Goal: Task Accomplishment & Management: Manage account settings

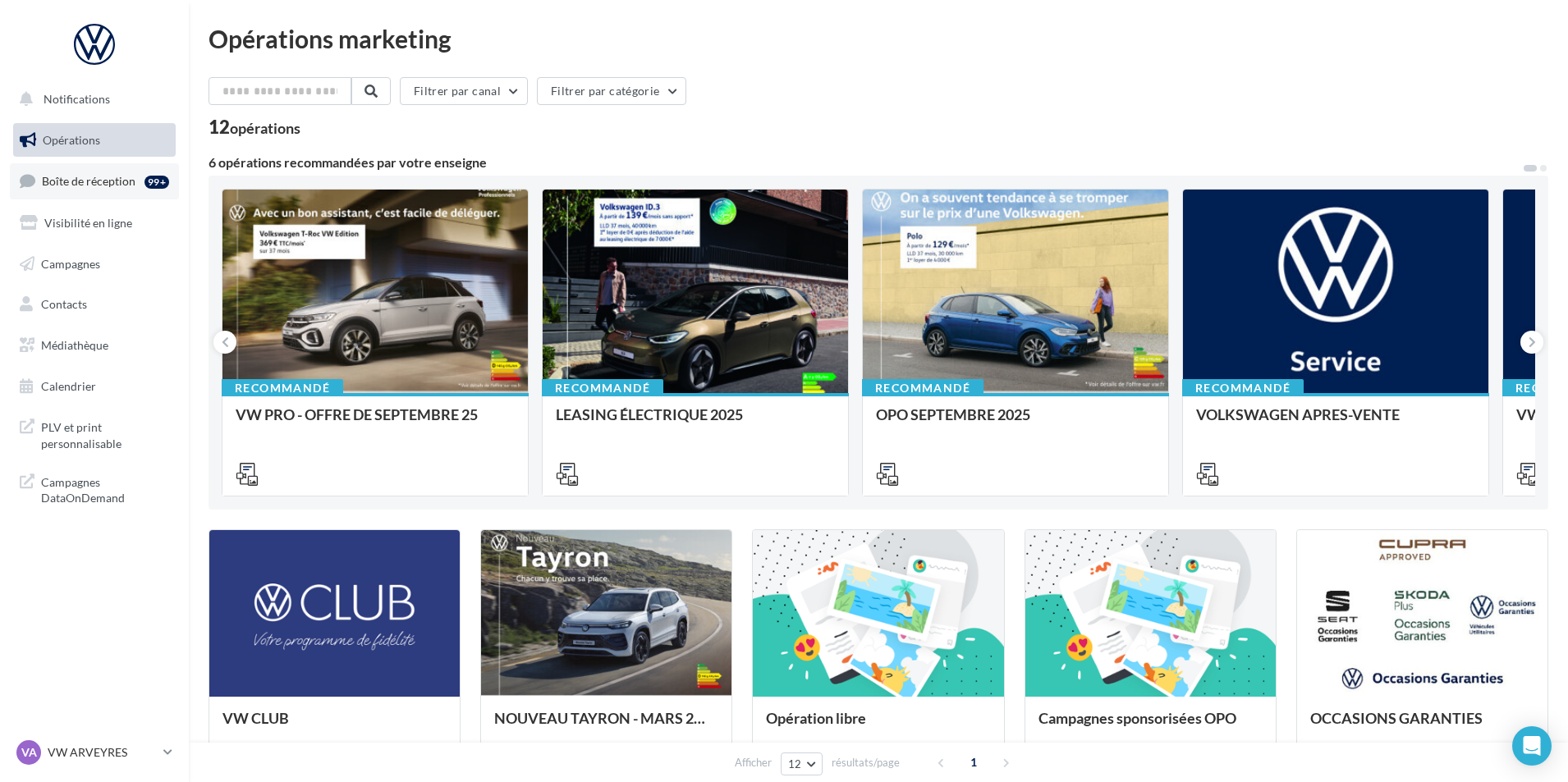
click at [115, 177] on span "Boîte de réception" at bounding box center [88, 181] width 93 height 14
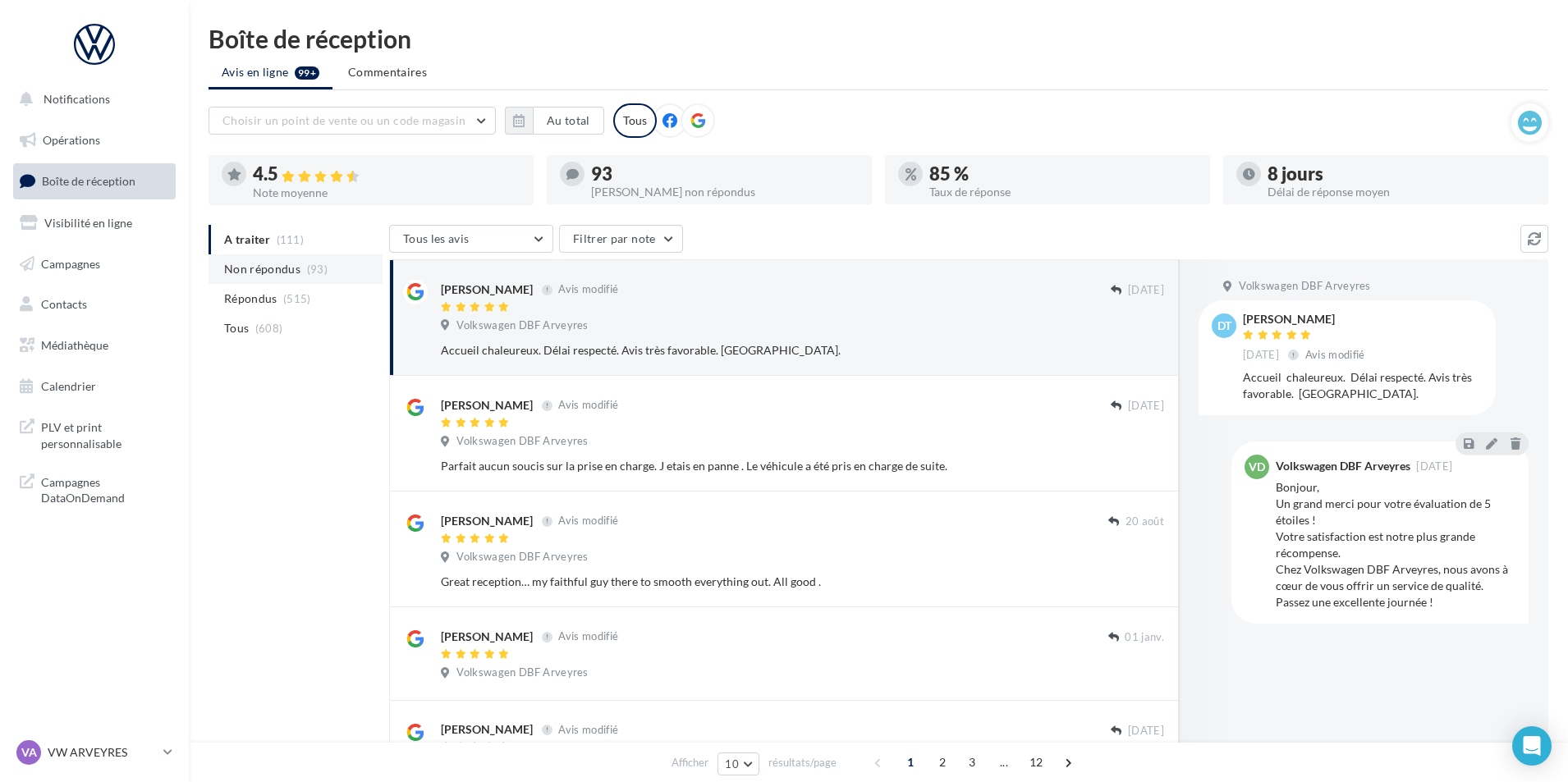
click at [299, 268] on li "Non répondus (93)" at bounding box center [295, 269] width 174 height 29
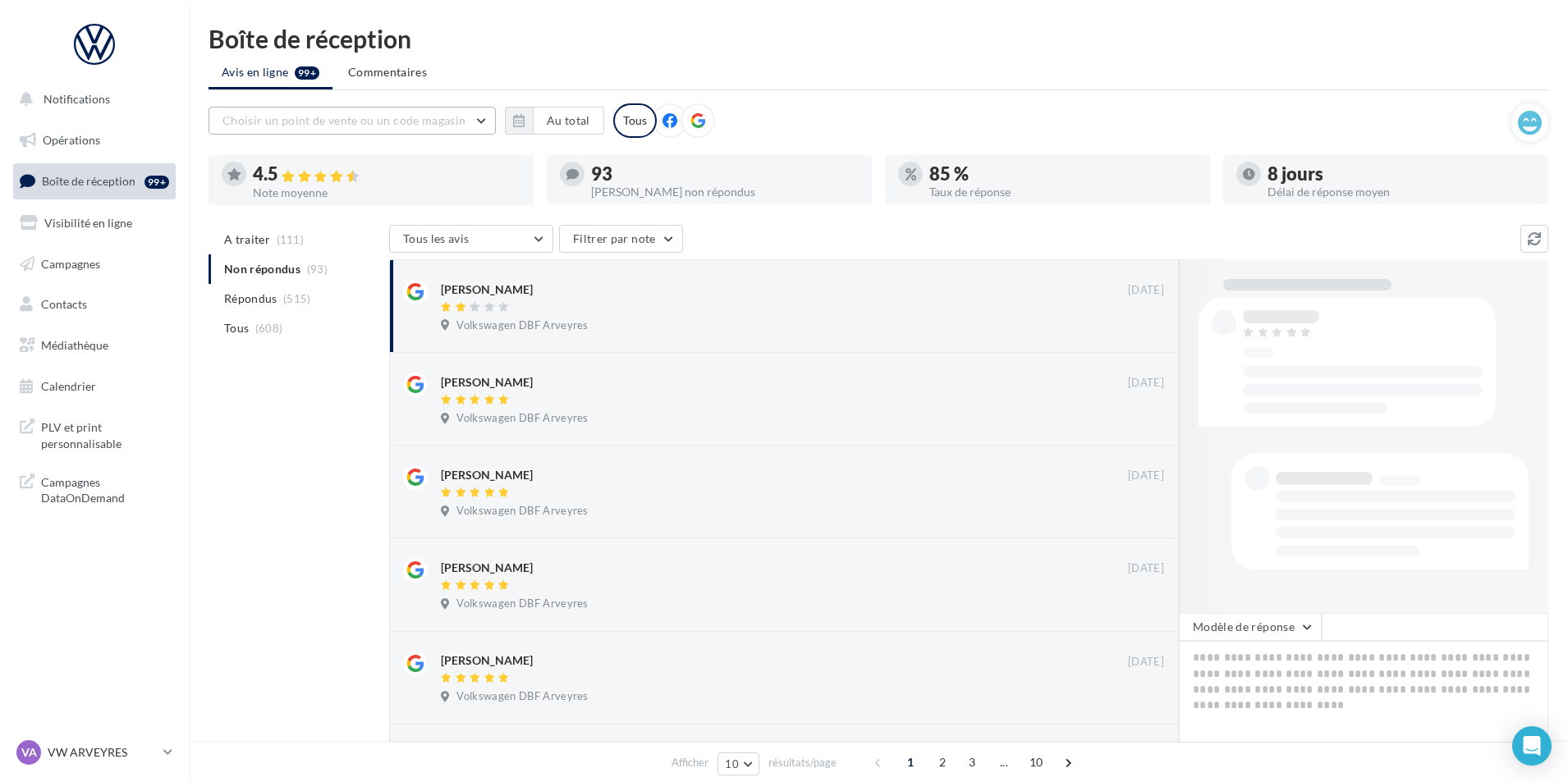
click at [466, 128] on button "Choisir un point de vente ou un code magasin" at bounding box center [351, 121] width 287 height 28
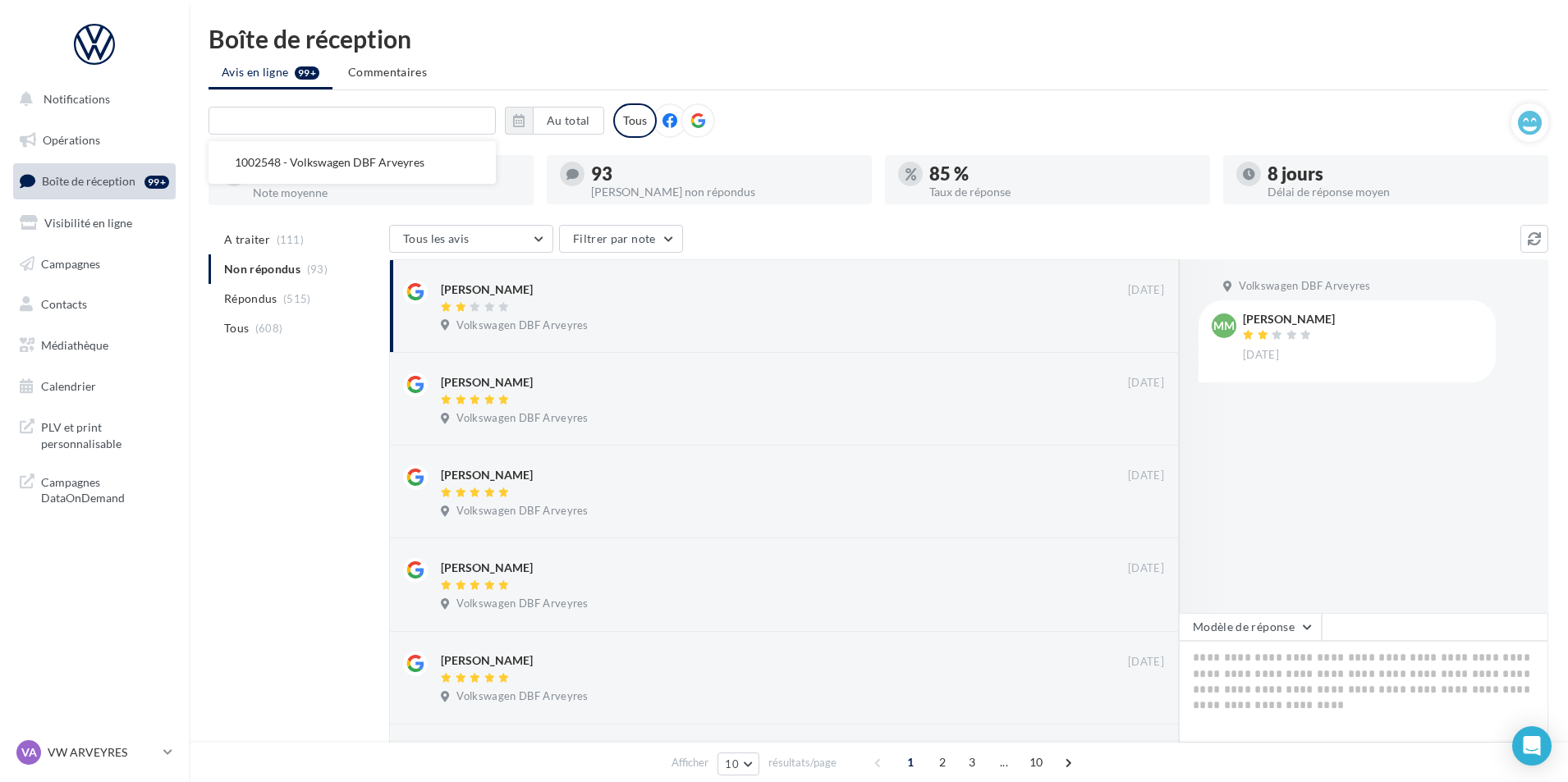
click at [526, 101] on div "Boîte de réception Avis en ligne 99+ Commentaires 1002548 - Volkswagen DBF Arve…" at bounding box center [878, 630] width 1380 height 1209
click at [587, 121] on button "Au total" at bounding box center [569, 121] width 72 height 28
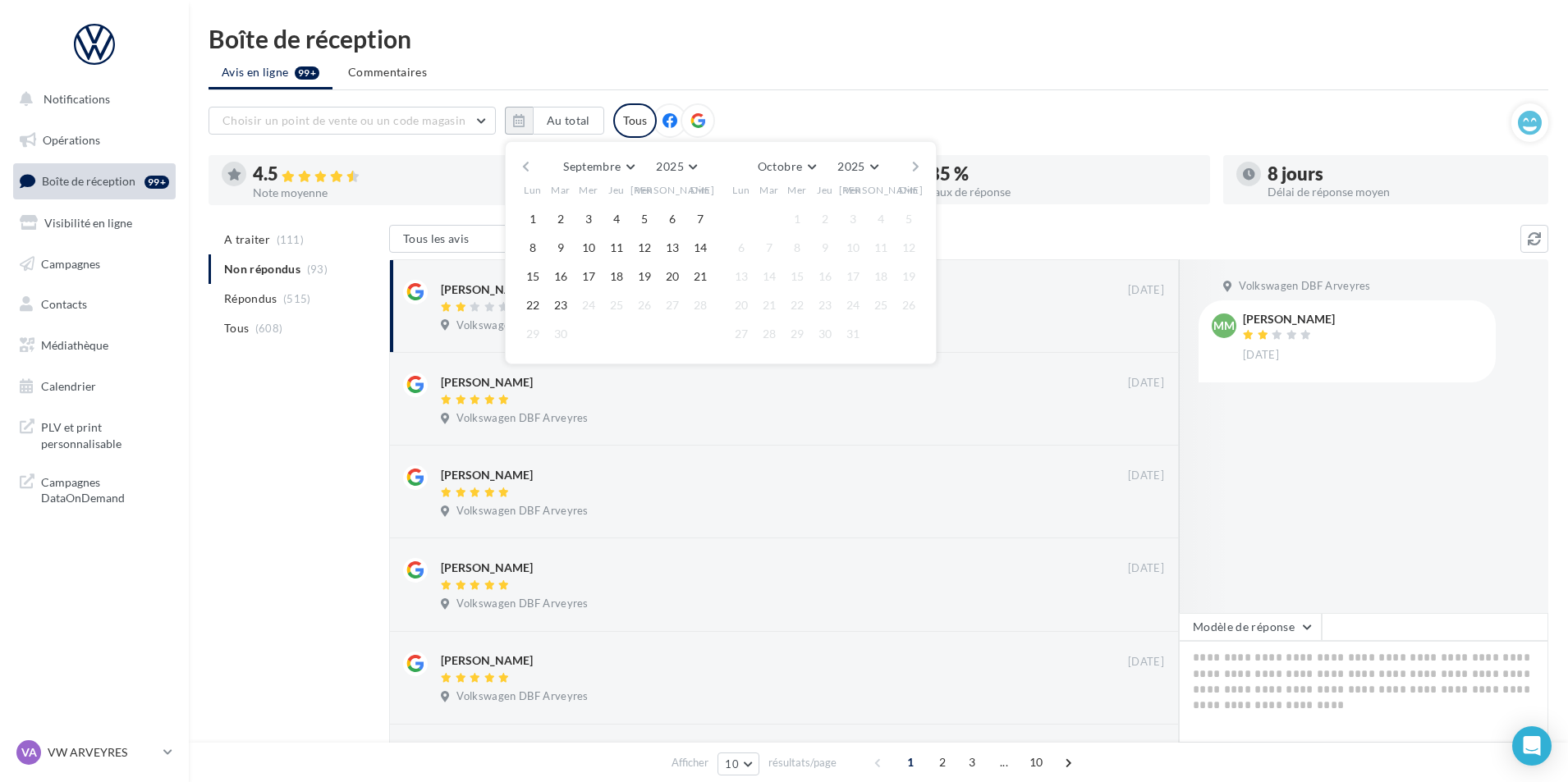
click at [514, 157] on div "Septembre [PERSON_NAME] Mars Avril Mai Juin Juillet Août Septembre Octobre Nove…" at bounding box center [721, 253] width 432 height 223
click at [522, 160] on button "button" at bounding box center [526, 167] width 14 height 23
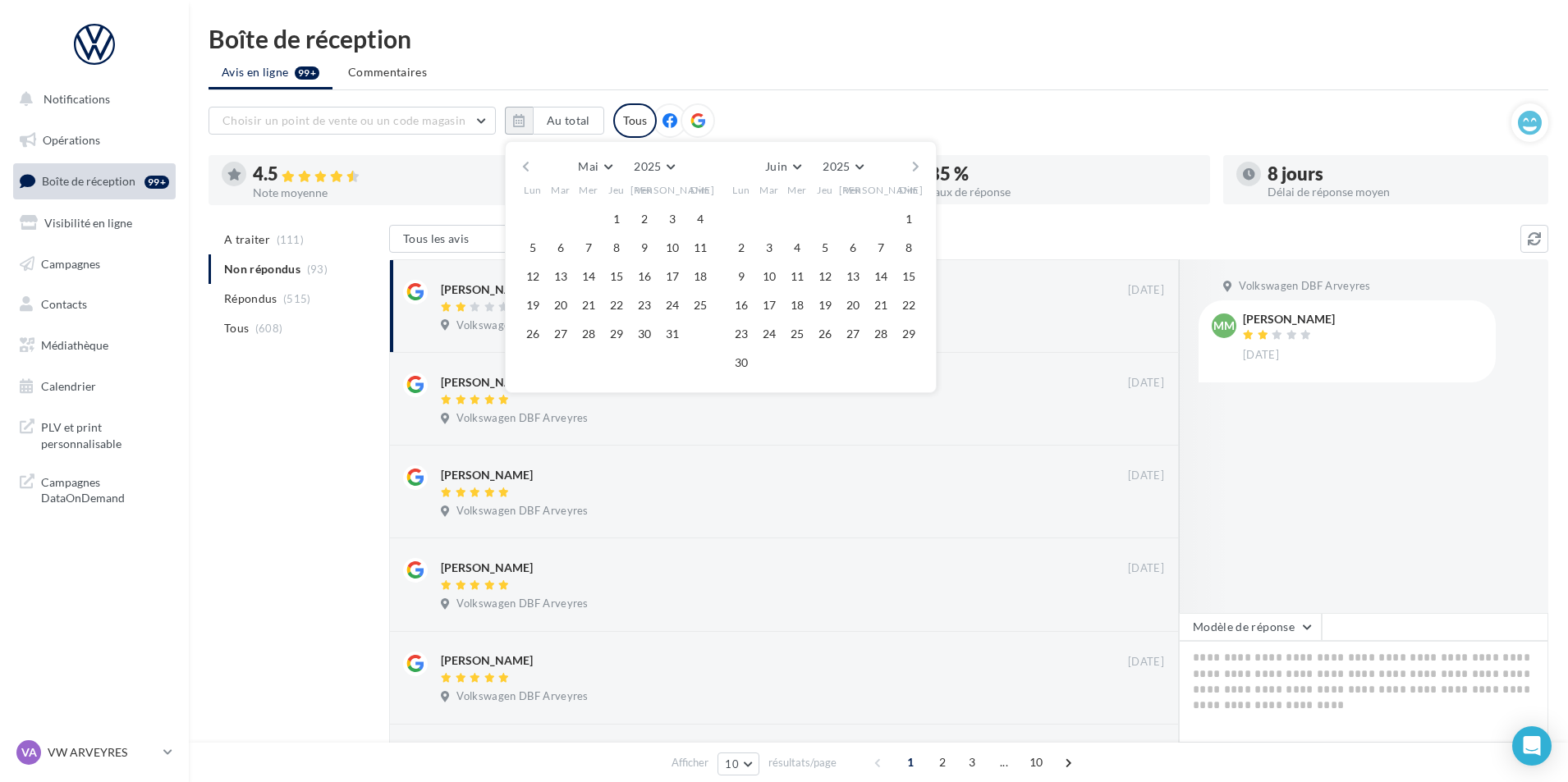
click at [522, 160] on button "button" at bounding box center [526, 167] width 14 height 23
click at [677, 228] on button "1" at bounding box center [673, 220] width 24 height 24
click at [909, 169] on button "button" at bounding box center [916, 167] width 14 height 23
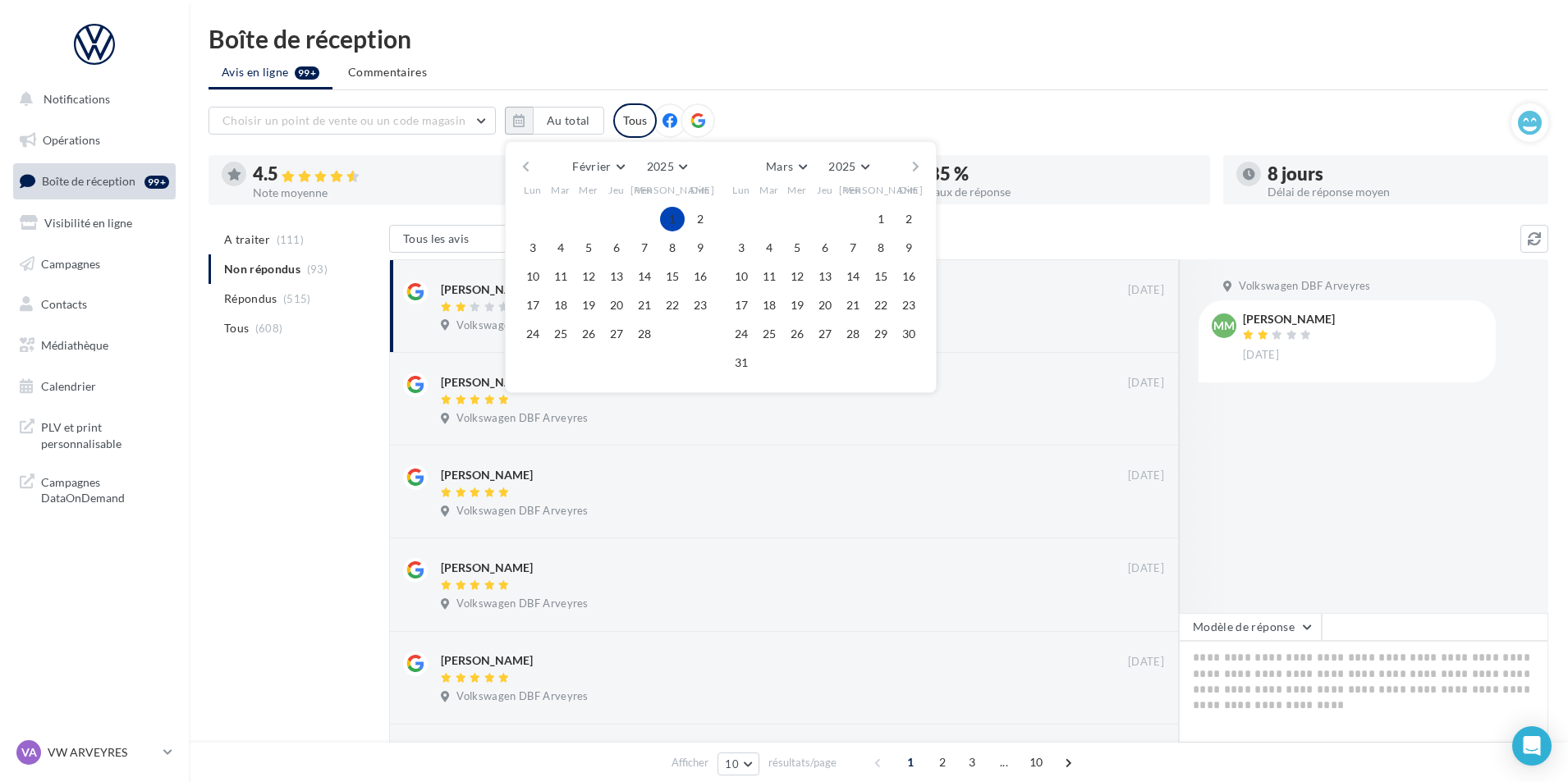
click at [909, 169] on button "button" at bounding box center [916, 167] width 14 height 23
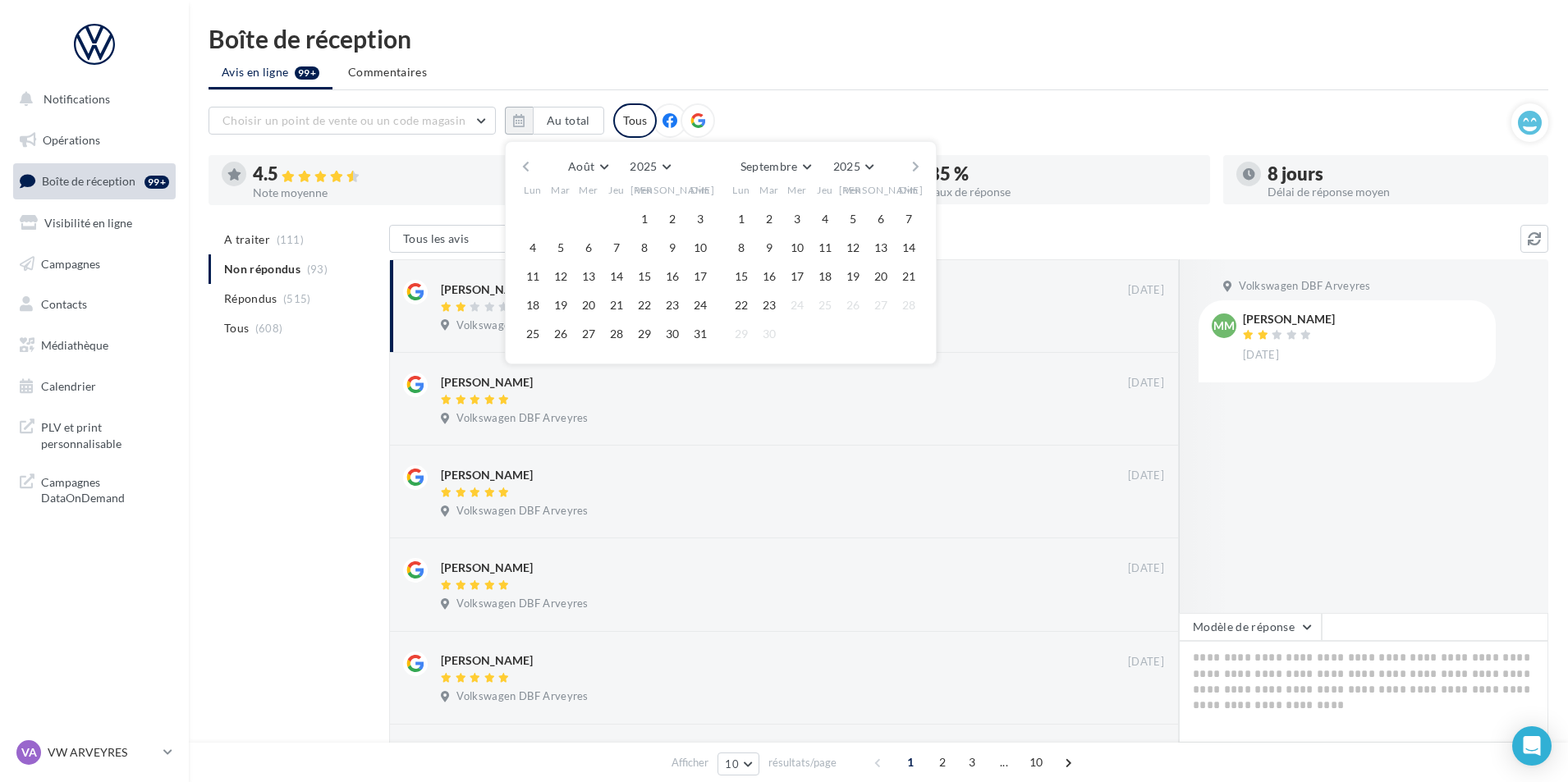
click at [909, 169] on button "button" at bounding box center [916, 167] width 14 height 23
click at [558, 304] on button "23" at bounding box center [561, 305] width 24 height 24
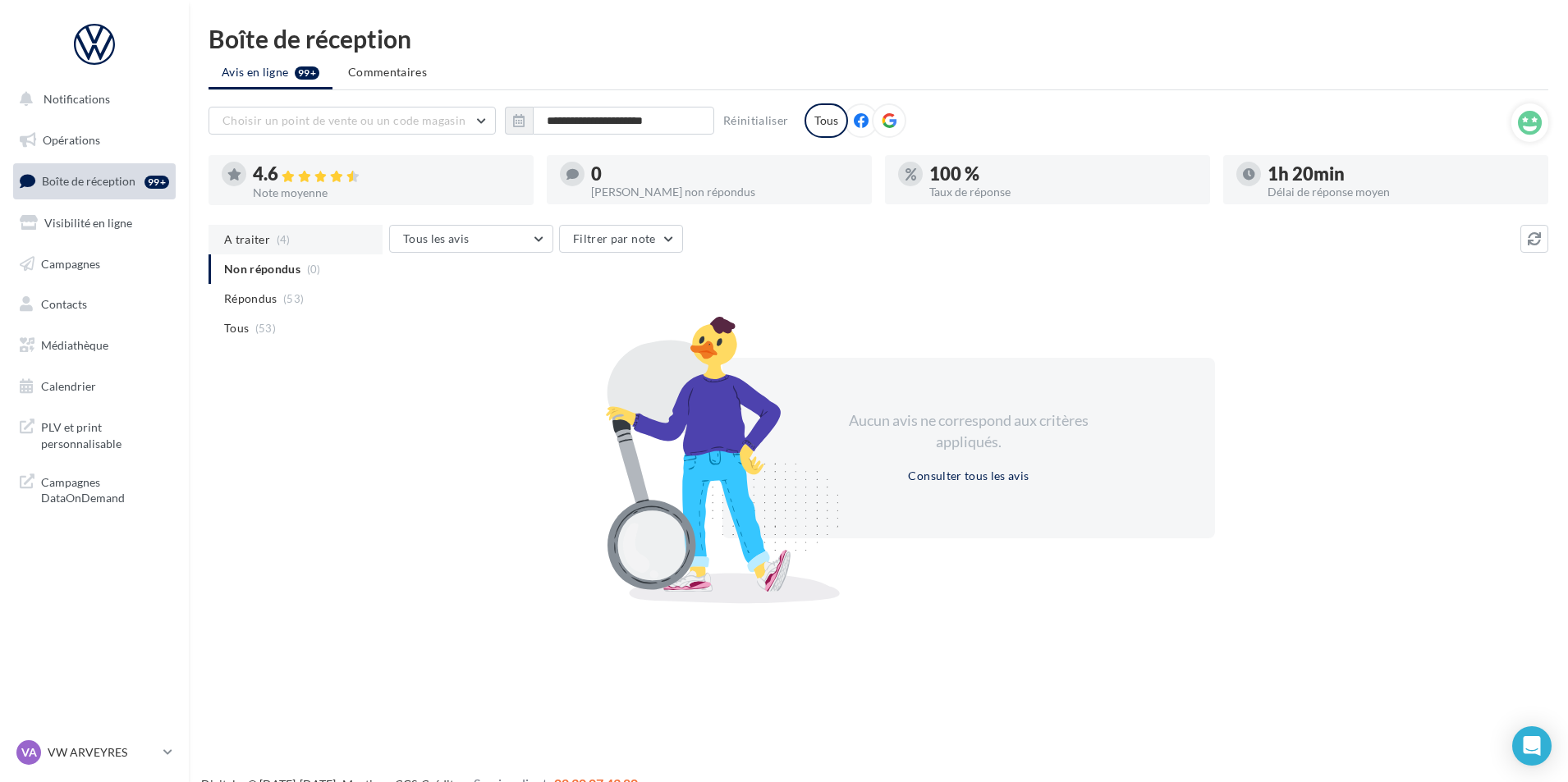
click at [296, 246] on li "A traiter (4)" at bounding box center [295, 239] width 174 height 29
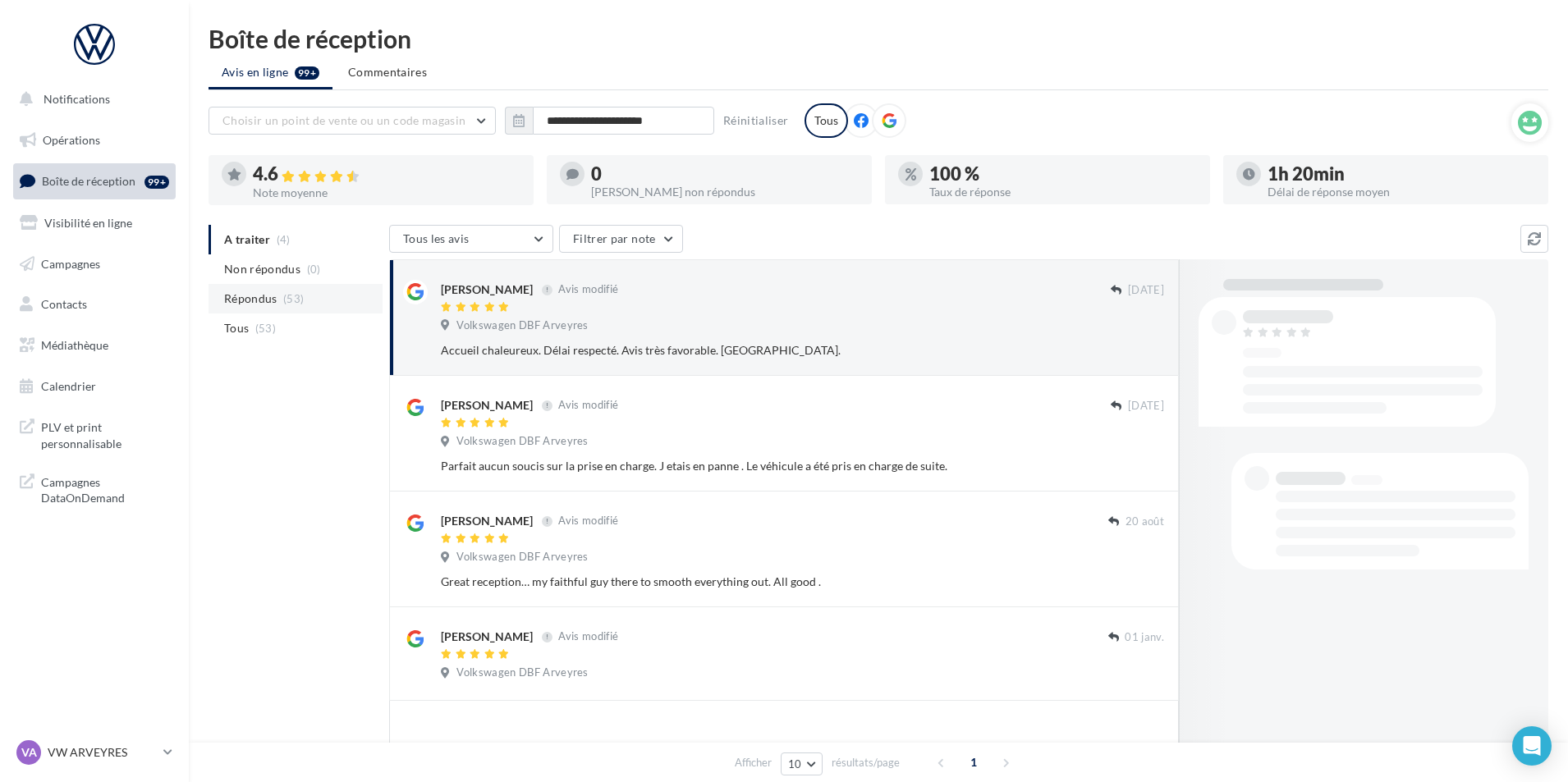
click at [279, 297] on li "Répondus (53)" at bounding box center [295, 298] width 174 height 29
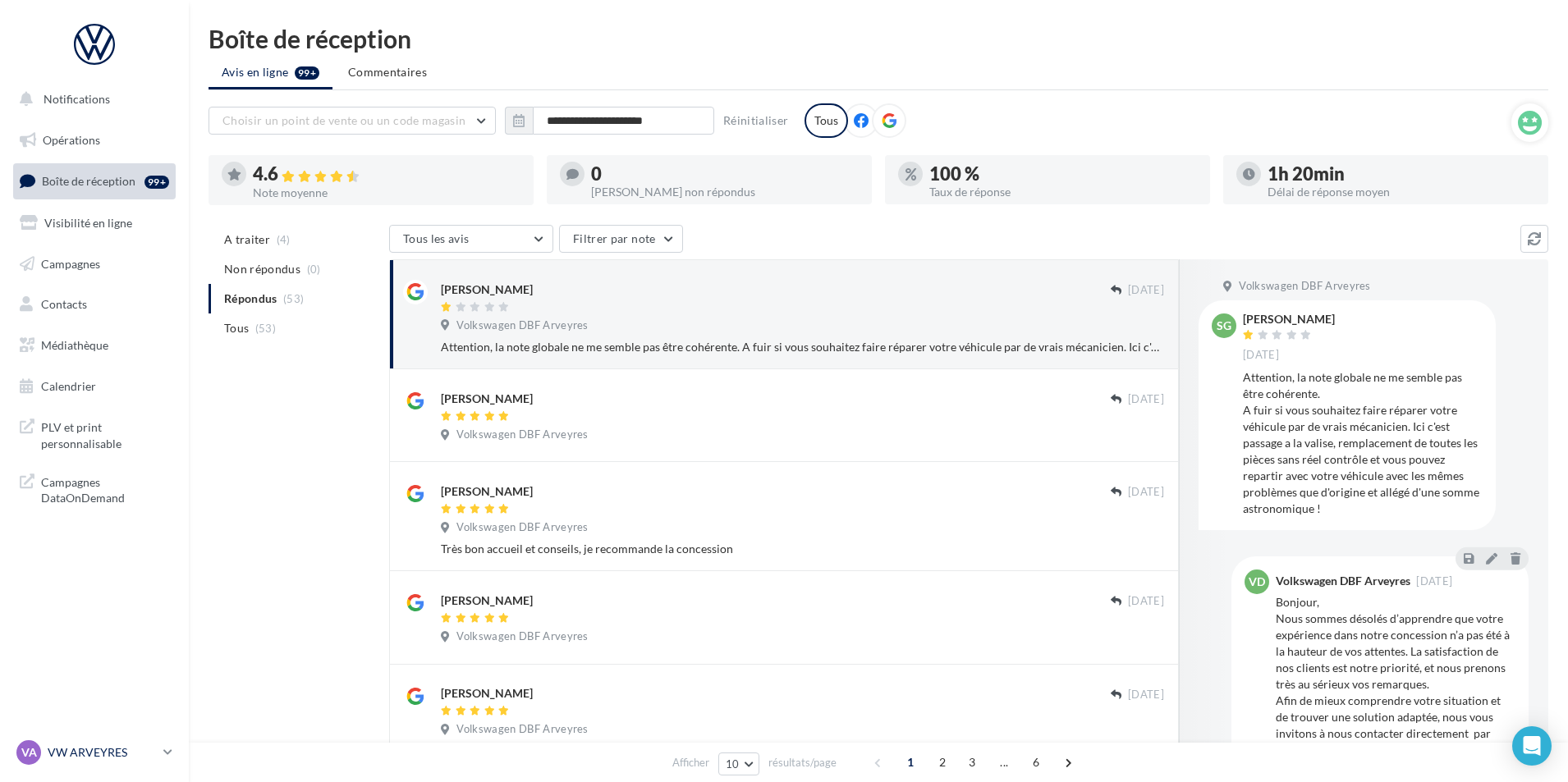
click at [105, 753] on p "VW ARVEYRES" at bounding box center [103, 752] width 109 height 16
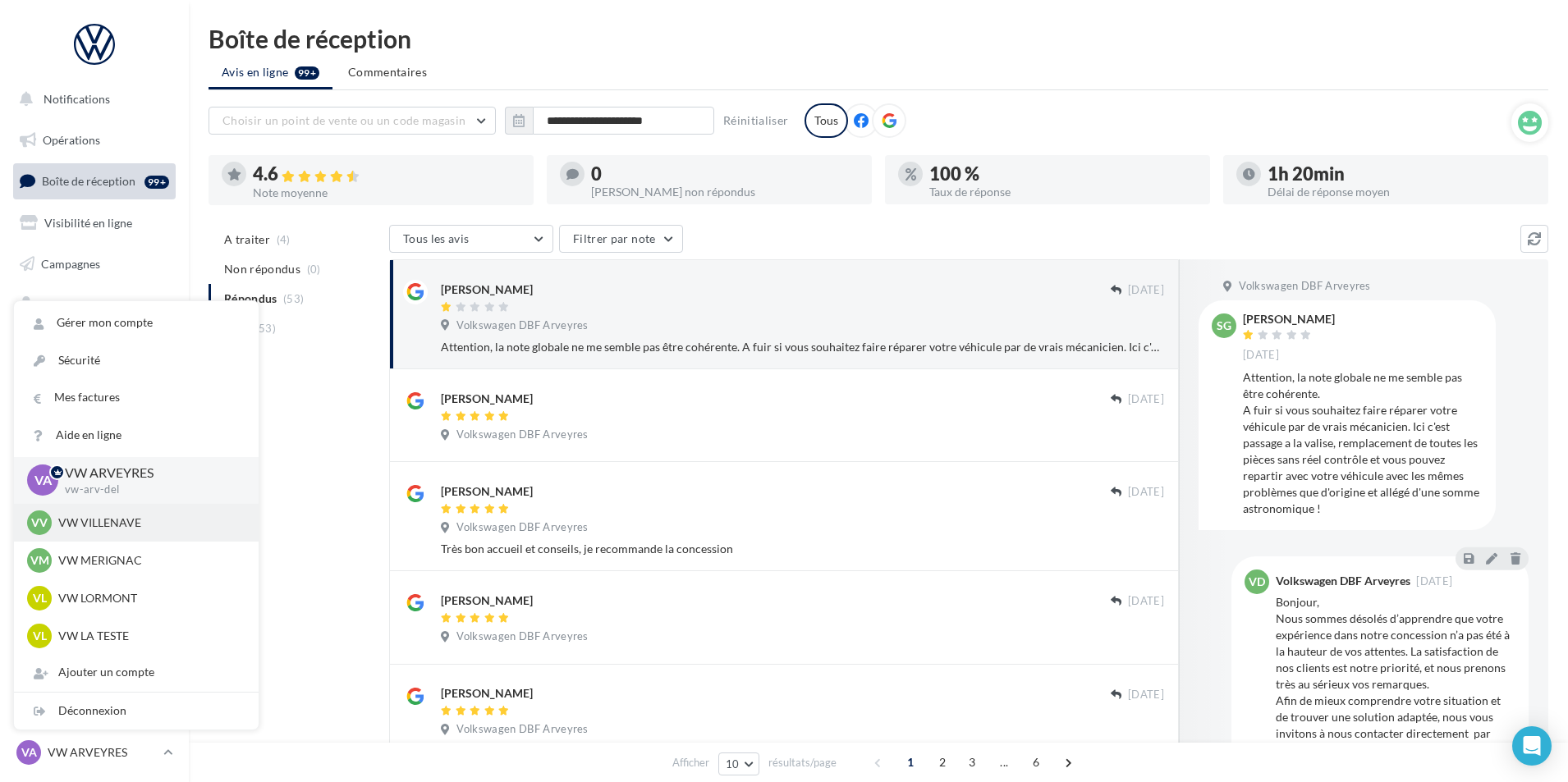
click at [113, 514] on p "VW VILLENAVE" at bounding box center [149, 522] width 181 height 16
